Goal: Information Seeking & Learning: Check status

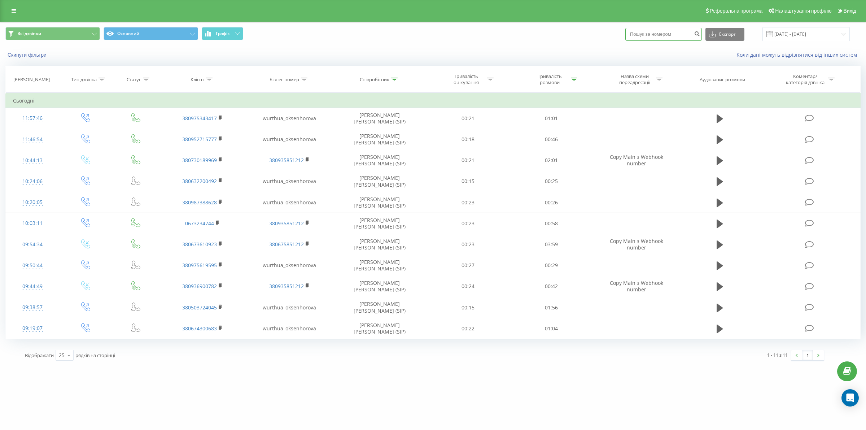
click at [654, 38] on input at bounding box center [663, 34] width 76 height 13
paste input "380674873460"
click at [644, 33] on input "380674873460" at bounding box center [663, 34] width 76 height 13
type input "0674873460"
click at [700, 35] on icon "submit" at bounding box center [697, 33] width 6 height 4
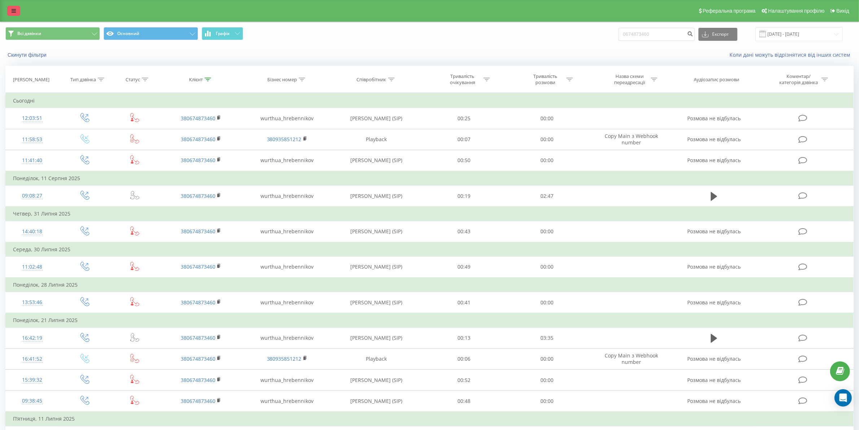
click at [8, 9] on link at bounding box center [13, 11] width 13 height 10
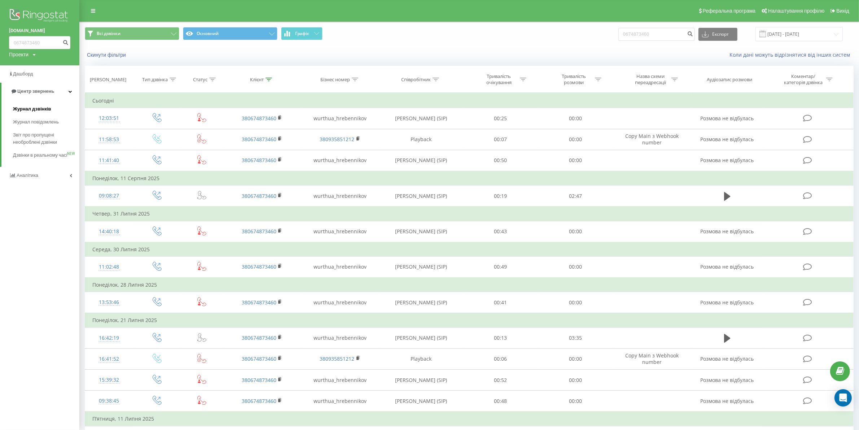
click at [40, 107] on span "Журнал дзвінків" at bounding box center [32, 108] width 38 height 7
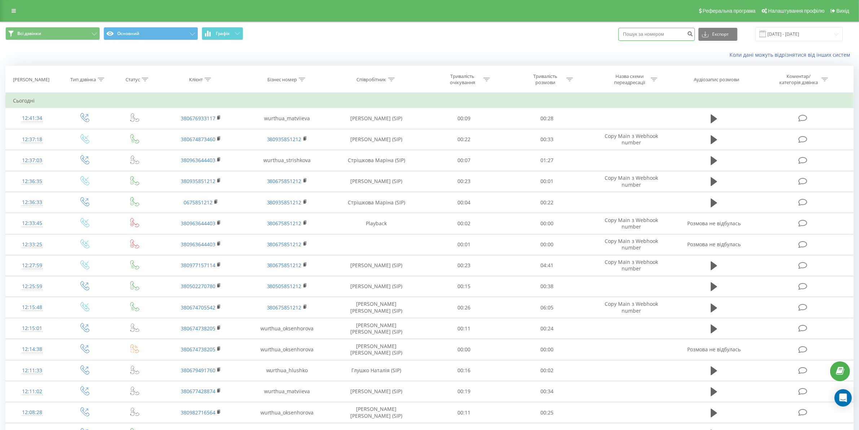
click at [667, 31] on input at bounding box center [656, 34] width 76 height 13
paste input "380501957859"
click at [637, 33] on input "380501957859" at bounding box center [656, 34] width 76 height 13
type input "0501957859"
click at [695, 36] on button "submit" at bounding box center [690, 34] width 10 height 13
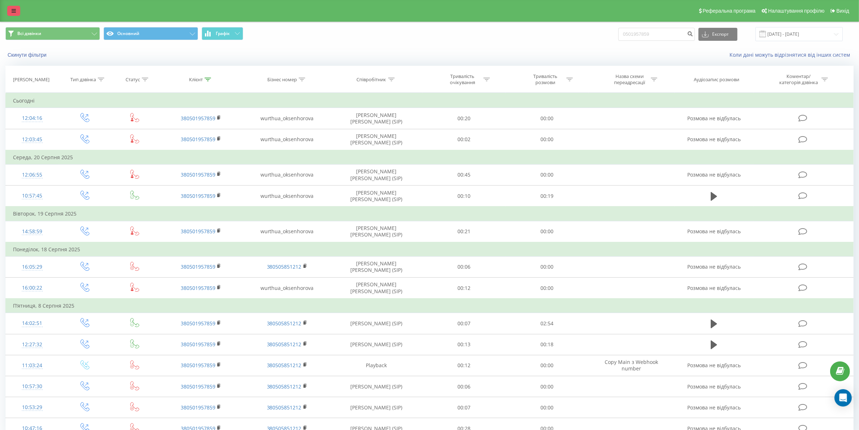
click at [9, 8] on link at bounding box center [13, 11] width 13 height 10
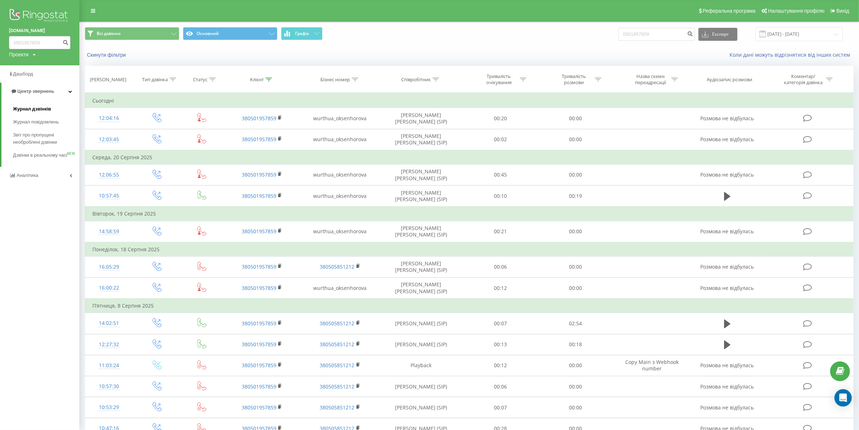
click at [23, 109] on span "Журнал дзвінків" at bounding box center [32, 108] width 38 height 7
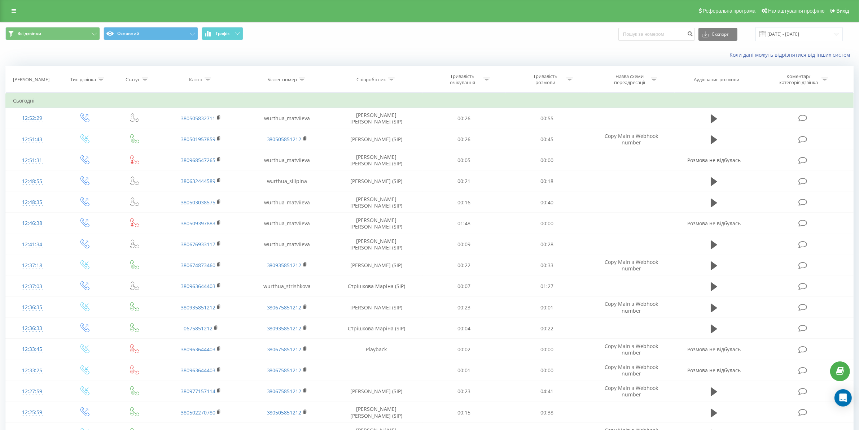
click at [383, 79] on div "Співробітник" at bounding box center [372, 79] width 30 height 6
drag, startPoint x: 379, startPoint y: 128, endPoint x: 385, endPoint y: 138, distance: 11.0
click at [379, 128] on input "text" at bounding box center [376, 131] width 63 height 13
type input "сіліпіна"
click at [395, 145] on span "OK" at bounding box center [392, 145] width 20 height 11
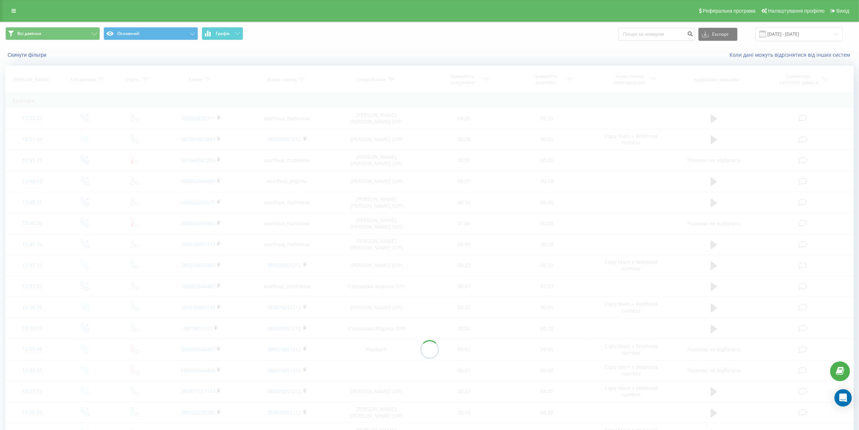
click at [557, 79] on div at bounding box center [429, 349] width 848 height 567
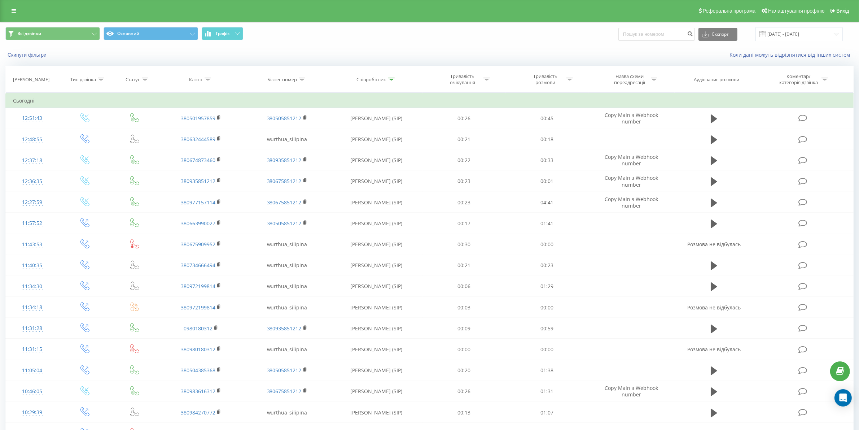
click at [557, 79] on div "Тривалість розмови" at bounding box center [545, 79] width 39 height 12
drag, startPoint x: 559, startPoint y: 114, endPoint x: 558, endPoint y: 120, distance: 5.7
click at [559, 116] on div at bounding box center [542, 114] width 51 height 7
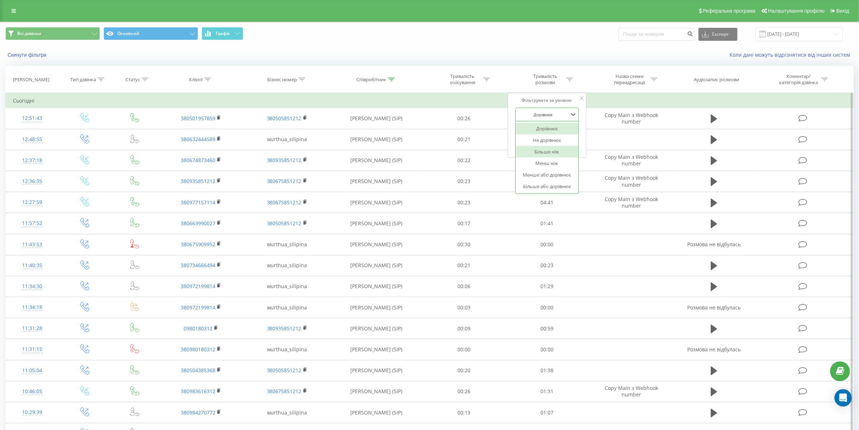
click at [549, 152] on div "Більше ніж" at bounding box center [546, 152] width 63 height 12
click at [549, 131] on input "text" at bounding box center [546, 131] width 63 height 13
type input "03"
click at [563, 141] on span "OK" at bounding box center [562, 145] width 20 height 11
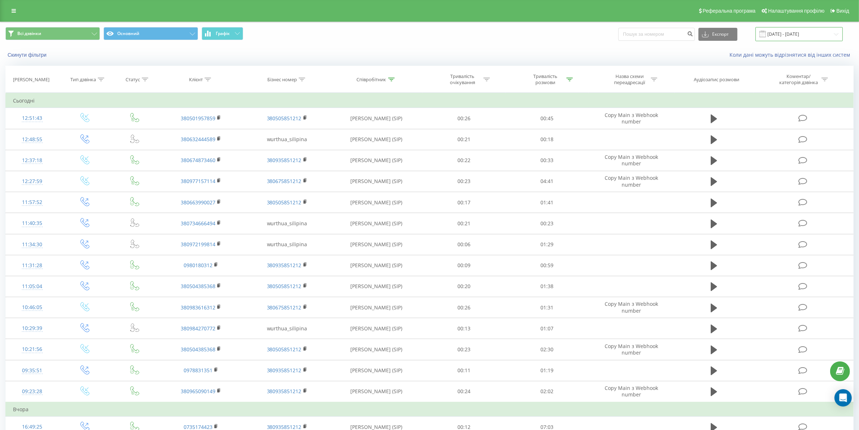
click at [790, 34] on input "[DATE] - [DATE]" at bounding box center [798, 34] width 87 height 14
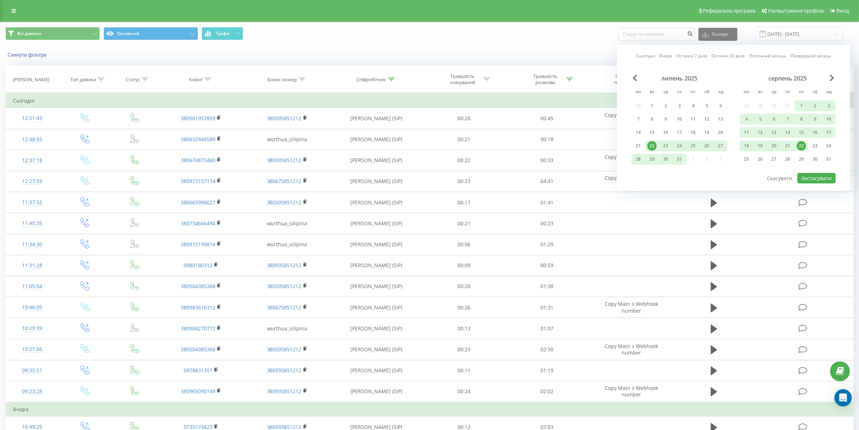
click at [799, 146] on div "22" at bounding box center [800, 145] width 9 height 9
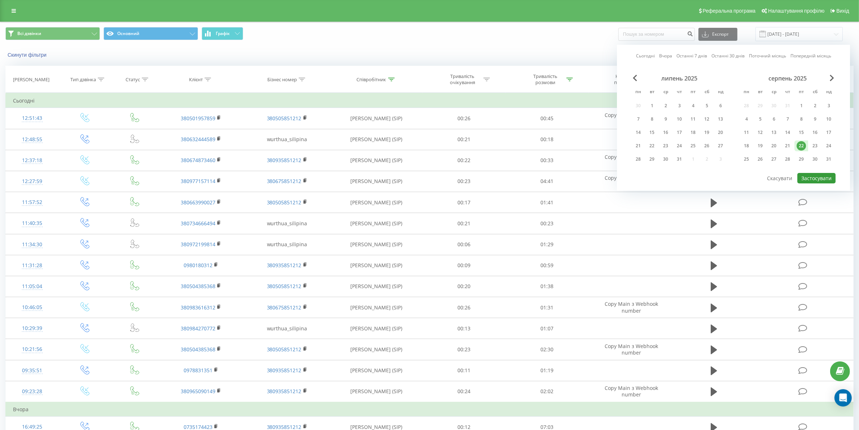
click at [807, 176] on button "Застосувати" at bounding box center [816, 178] width 38 height 10
type input "[DATE] - [DATE]"
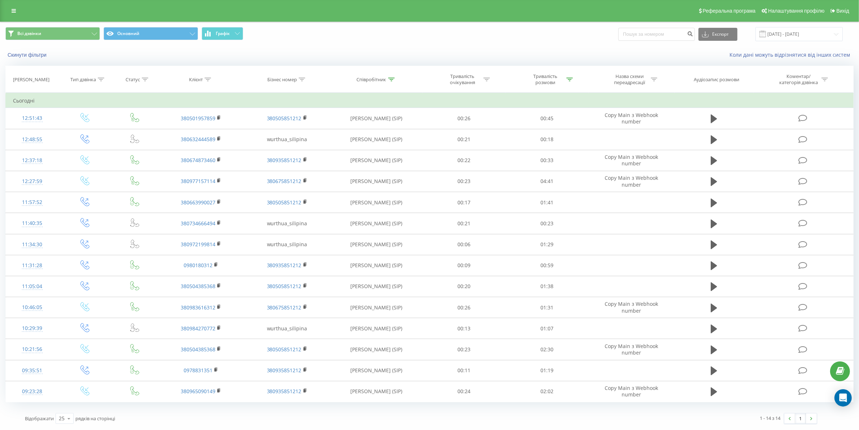
scroll to position [1, 0]
click at [378, 76] on div "Співробітник" at bounding box center [372, 79] width 30 height 6
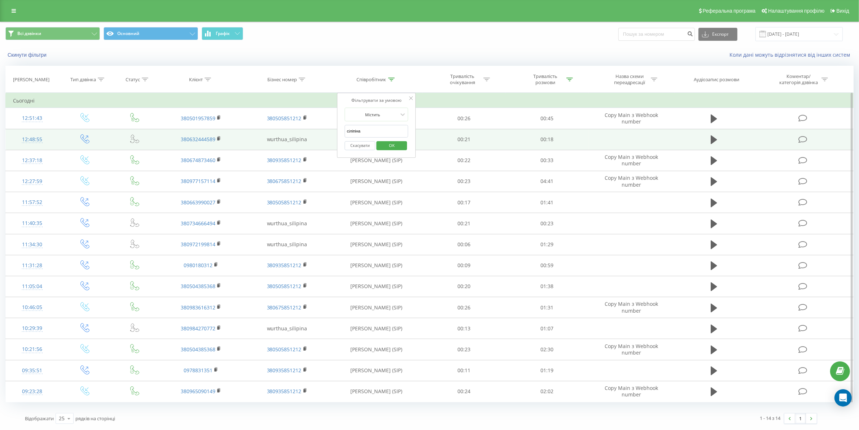
drag, startPoint x: 365, startPoint y: 134, endPoint x: 329, endPoint y: 133, distance: 36.4
click at [329, 133] on table "Фільтрувати за умовою Дорівнює Введіть значення Скасувати OK Фільтрувати за умо…" at bounding box center [429, 247] width 848 height 309
click button "OK" at bounding box center [391, 145] width 31 height 9
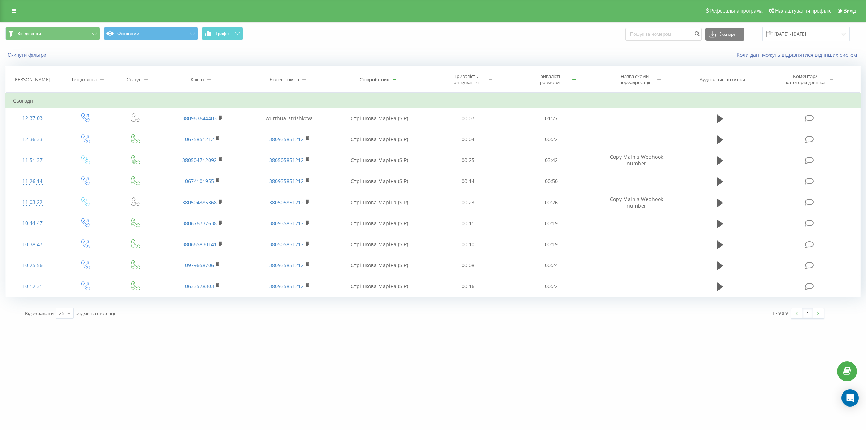
click at [382, 79] on div "Співробітник" at bounding box center [375, 79] width 30 height 6
drag, startPoint x: 359, startPoint y: 130, endPoint x: 349, endPoint y: 130, distance: 10.5
click at [349, 130] on input "стрішкова" at bounding box center [379, 131] width 63 height 13
click button "OK" at bounding box center [394, 145] width 31 height 9
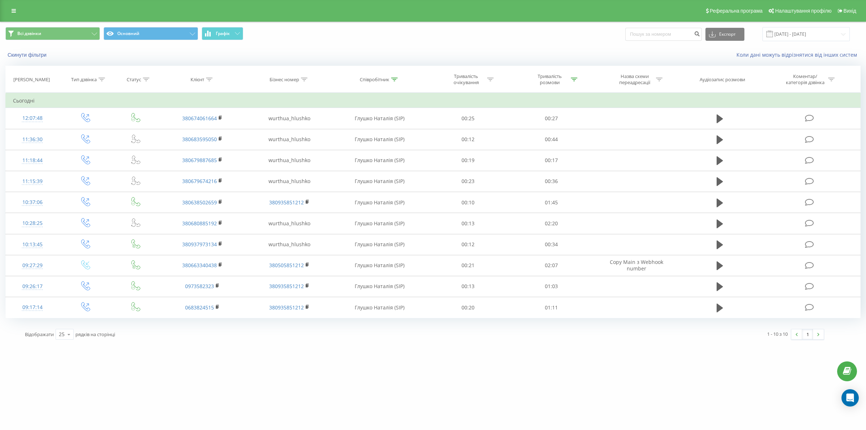
click at [389, 80] on div "Співробітник" at bounding box center [375, 79] width 30 height 6
drag, startPoint x: 365, startPoint y: 130, endPoint x: 347, endPoint y: 131, distance: 18.4
click at [347, 131] on div "Фільтрувати за умовою Містить глушко Скасувати OK" at bounding box center [379, 125] width 79 height 65
type input "[PERSON_NAME]"
click button "OK" at bounding box center [394, 145] width 31 height 9
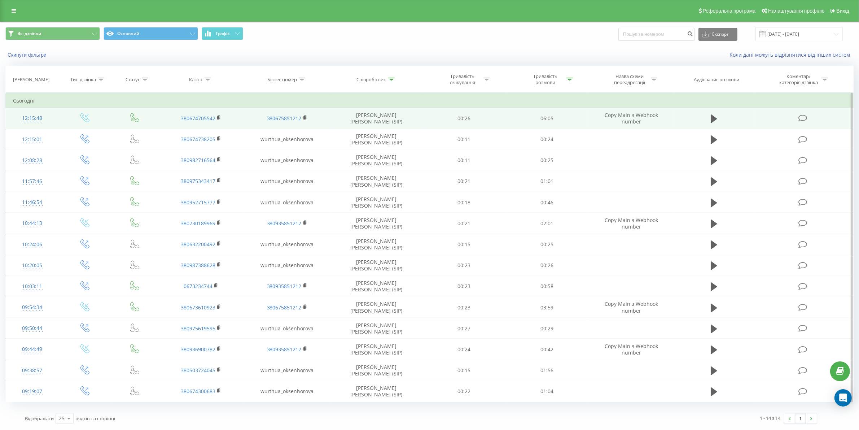
scroll to position [1, 0]
